Goal: Task Accomplishment & Management: Use online tool/utility

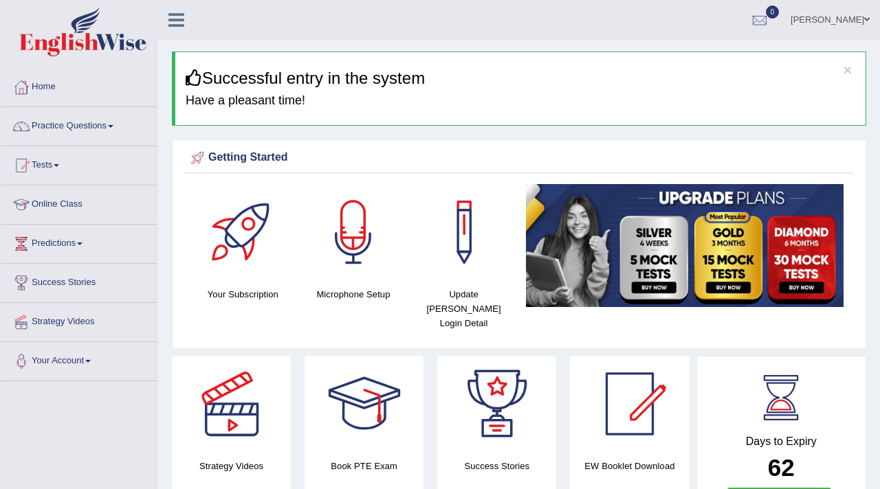
click at [540, 208] on img at bounding box center [685, 245] width 318 height 123
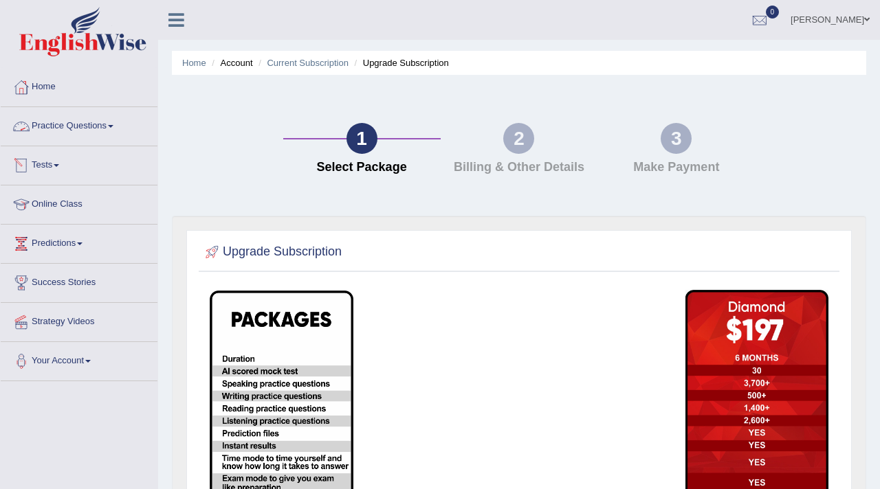
click at [82, 126] on link "Practice Questions" at bounding box center [79, 124] width 157 height 34
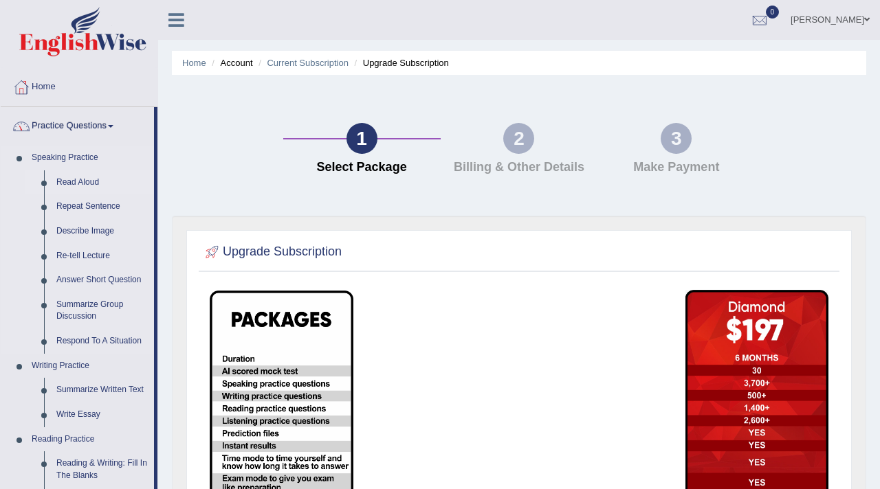
click at [76, 185] on link "Read Aloud" at bounding box center [102, 182] width 104 height 25
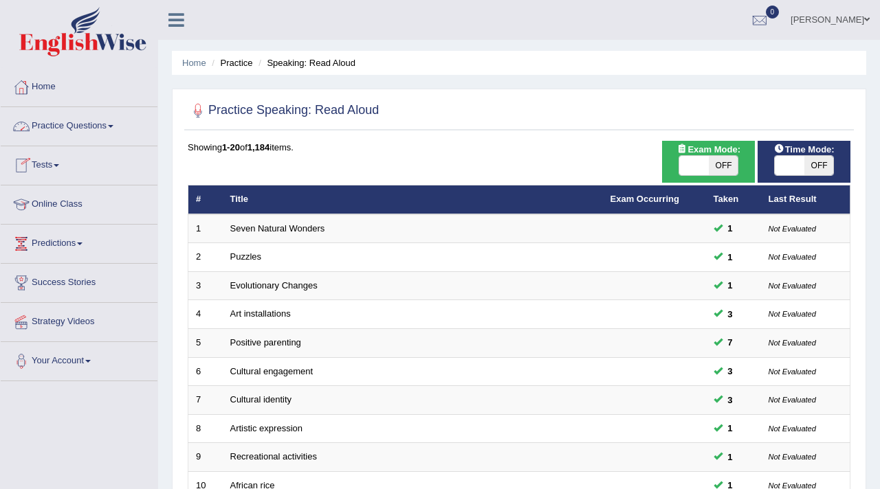
click at [47, 162] on link "Tests" at bounding box center [79, 163] width 157 height 34
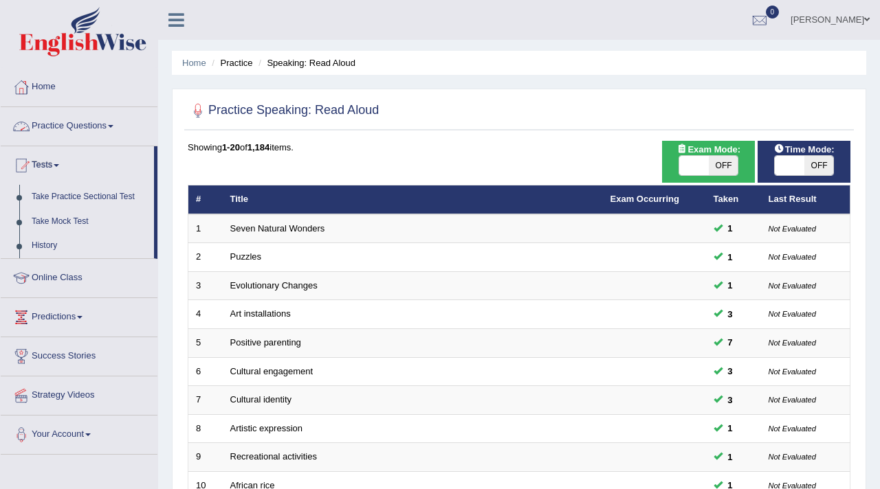
click at [58, 127] on link "Practice Questions" at bounding box center [79, 124] width 157 height 34
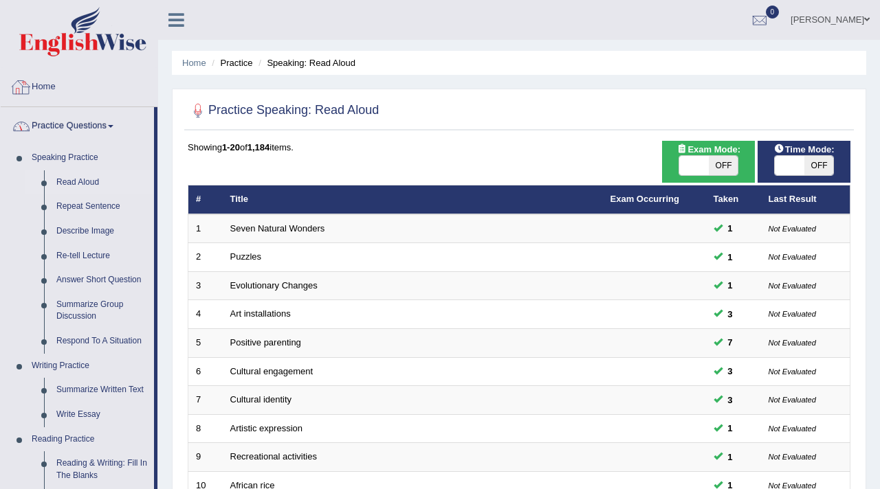
click at [53, 91] on link "Home" at bounding box center [79, 85] width 157 height 34
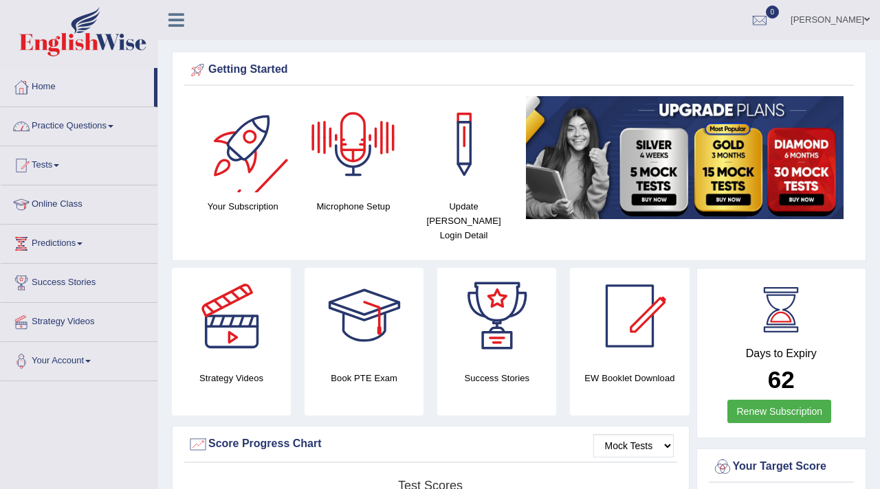
click at [97, 121] on link "Practice Questions" at bounding box center [79, 124] width 157 height 34
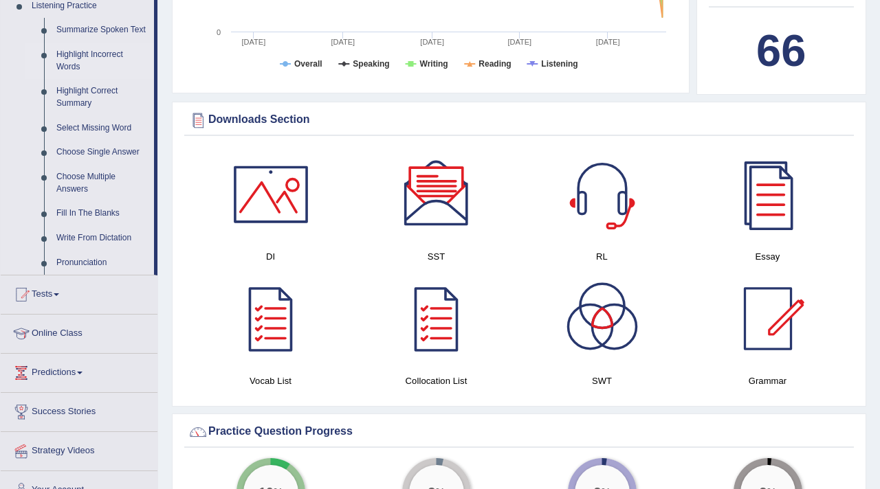
scroll to position [606, 0]
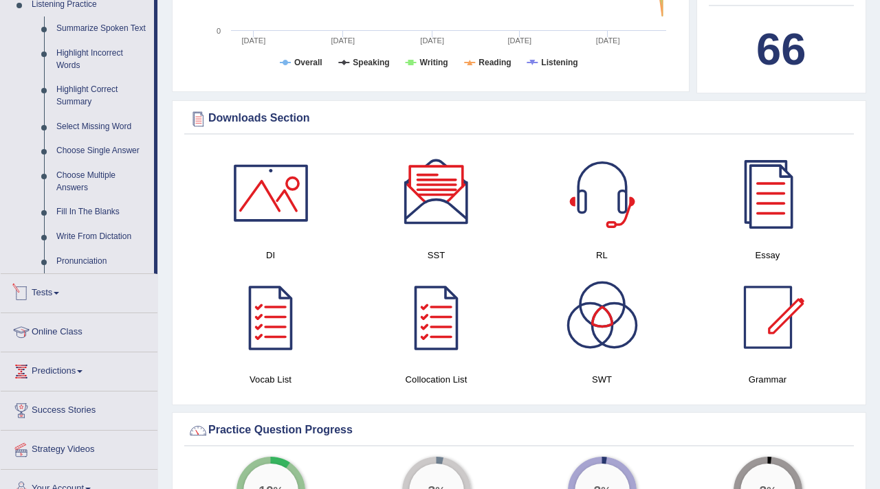
click at [46, 305] on link "Tests" at bounding box center [79, 291] width 157 height 34
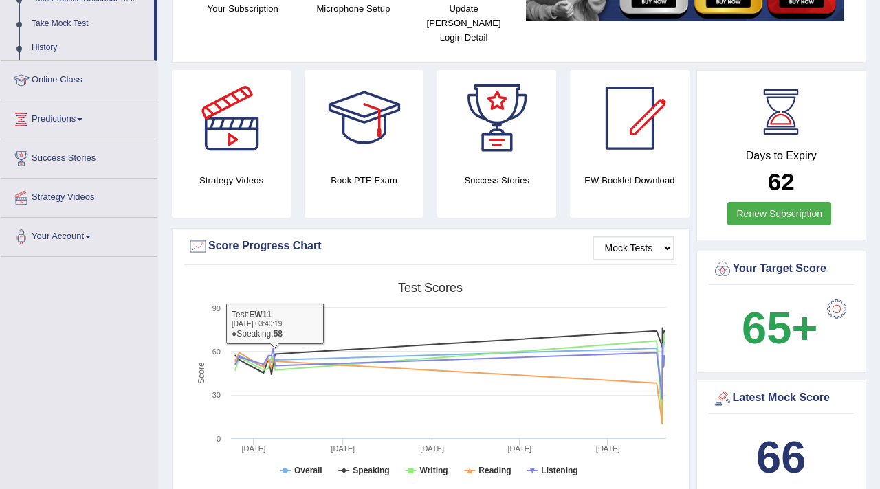
scroll to position [0, 0]
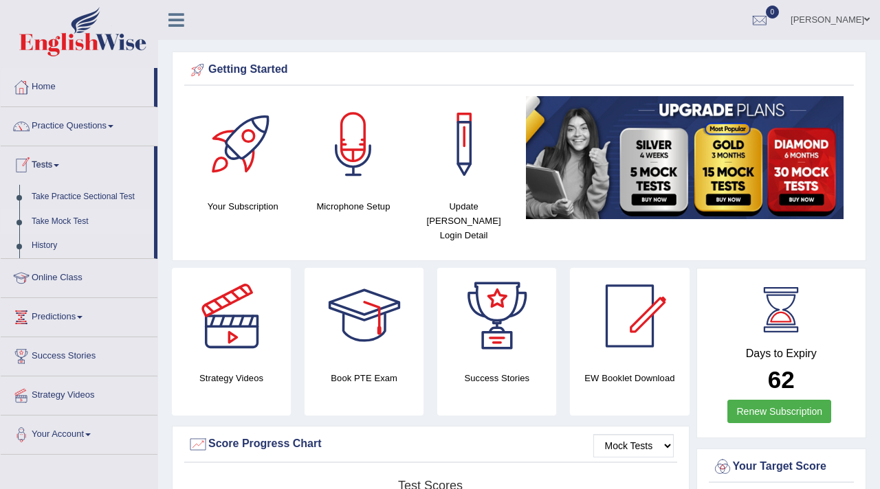
click at [43, 218] on link "Take Mock Test" at bounding box center [89, 222] width 129 height 25
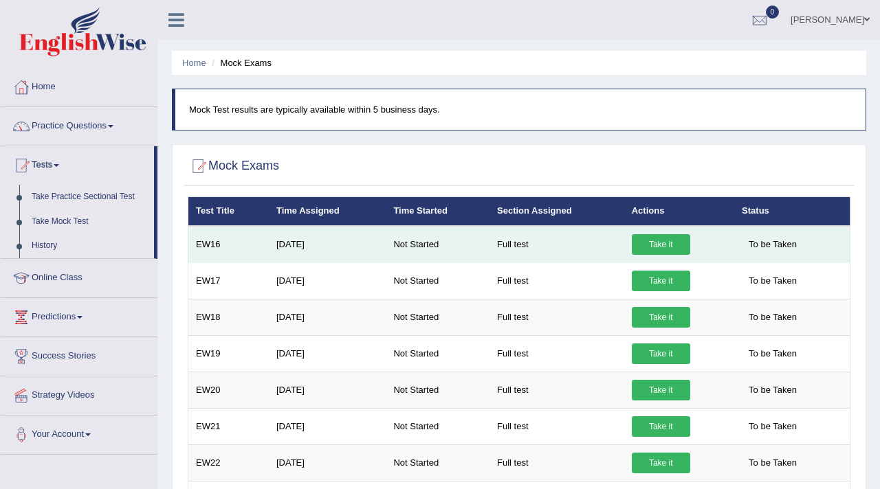
click at [649, 241] on link "Take it" at bounding box center [661, 244] width 58 height 21
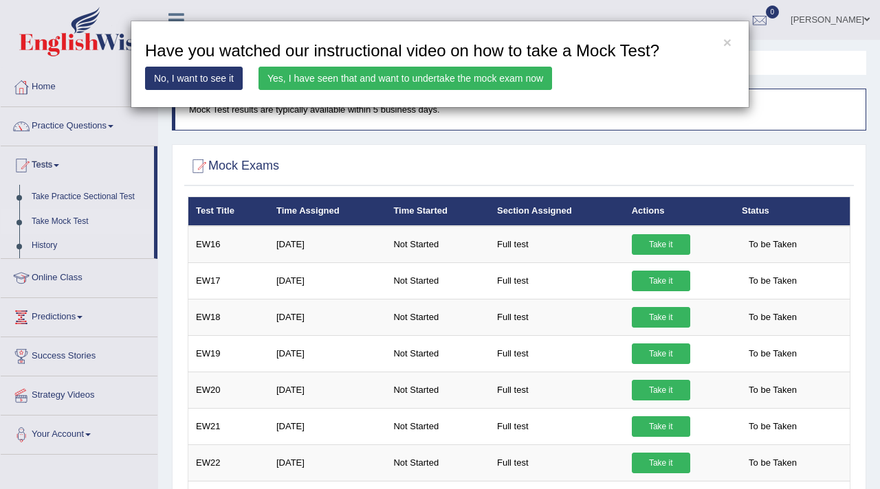
click at [398, 76] on link "Yes, I have seen that and want to undertake the mock exam now" at bounding box center [405, 78] width 294 height 23
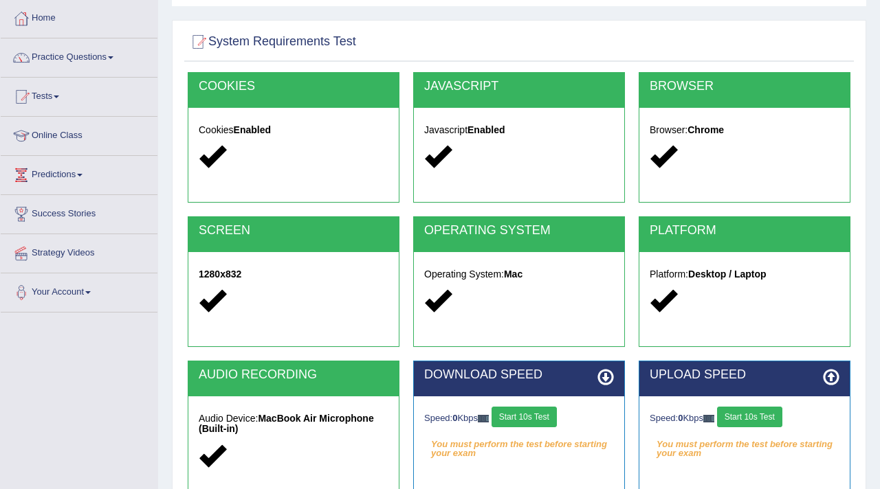
scroll to position [78, 0]
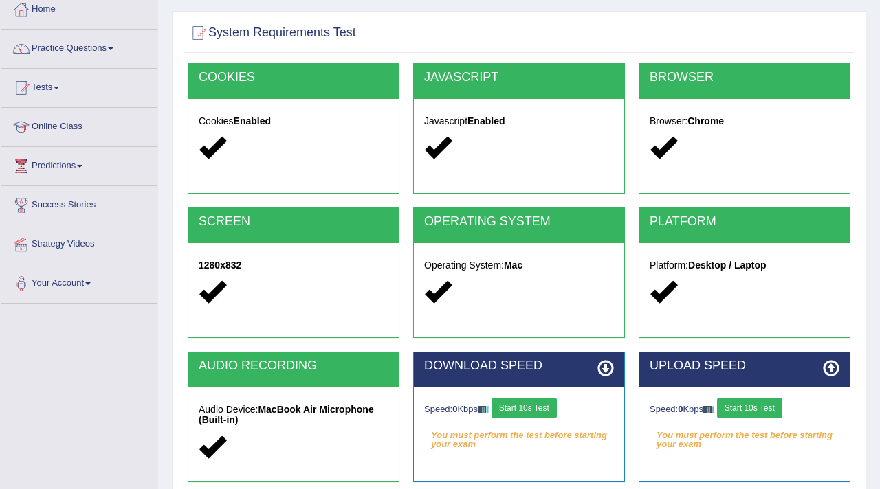
click at [529, 408] on button "Start 10s Test" at bounding box center [523, 408] width 65 height 21
click at [747, 410] on button "Start 10s Test" at bounding box center [749, 408] width 65 height 21
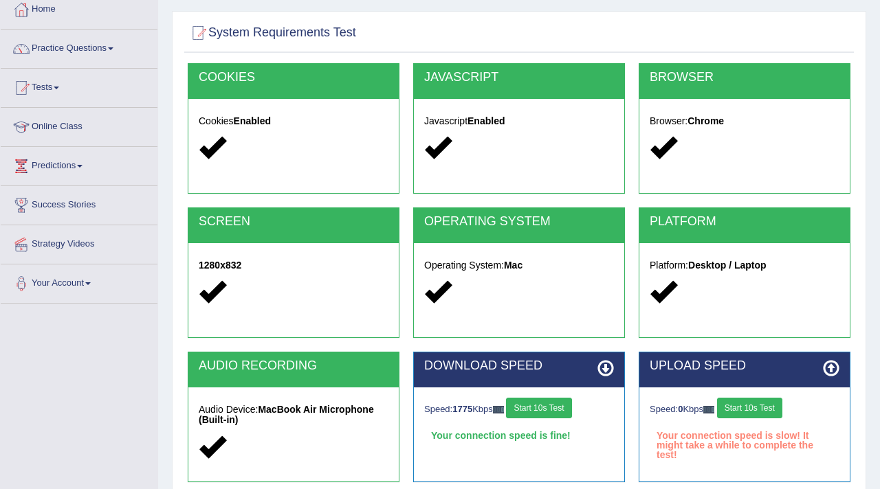
click at [747, 410] on button "Start 10s Test" at bounding box center [749, 408] width 65 height 21
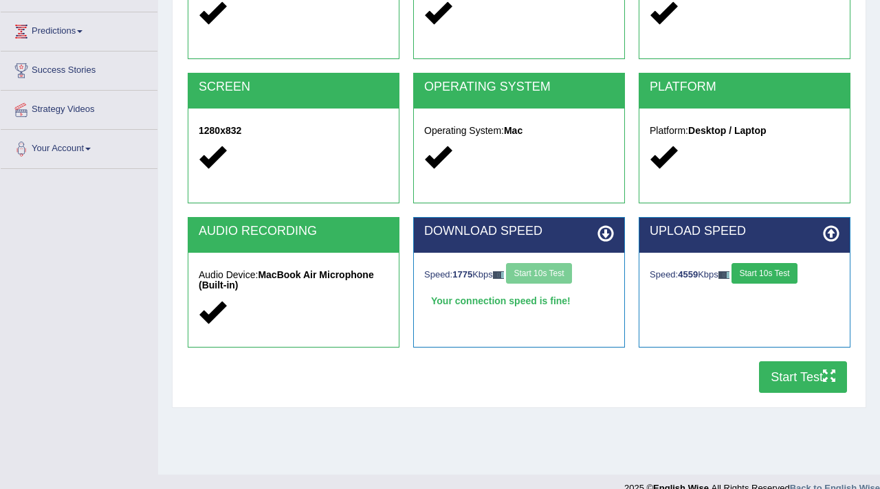
scroll to position [232, 0]
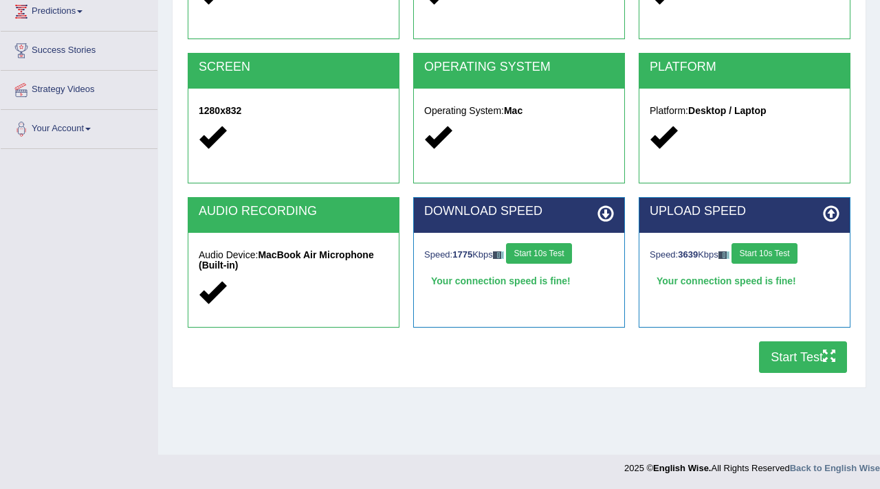
click at [779, 369] on button "Start Test" at bounding box center [803, 358] width 88 height 32
